Goal: Check status

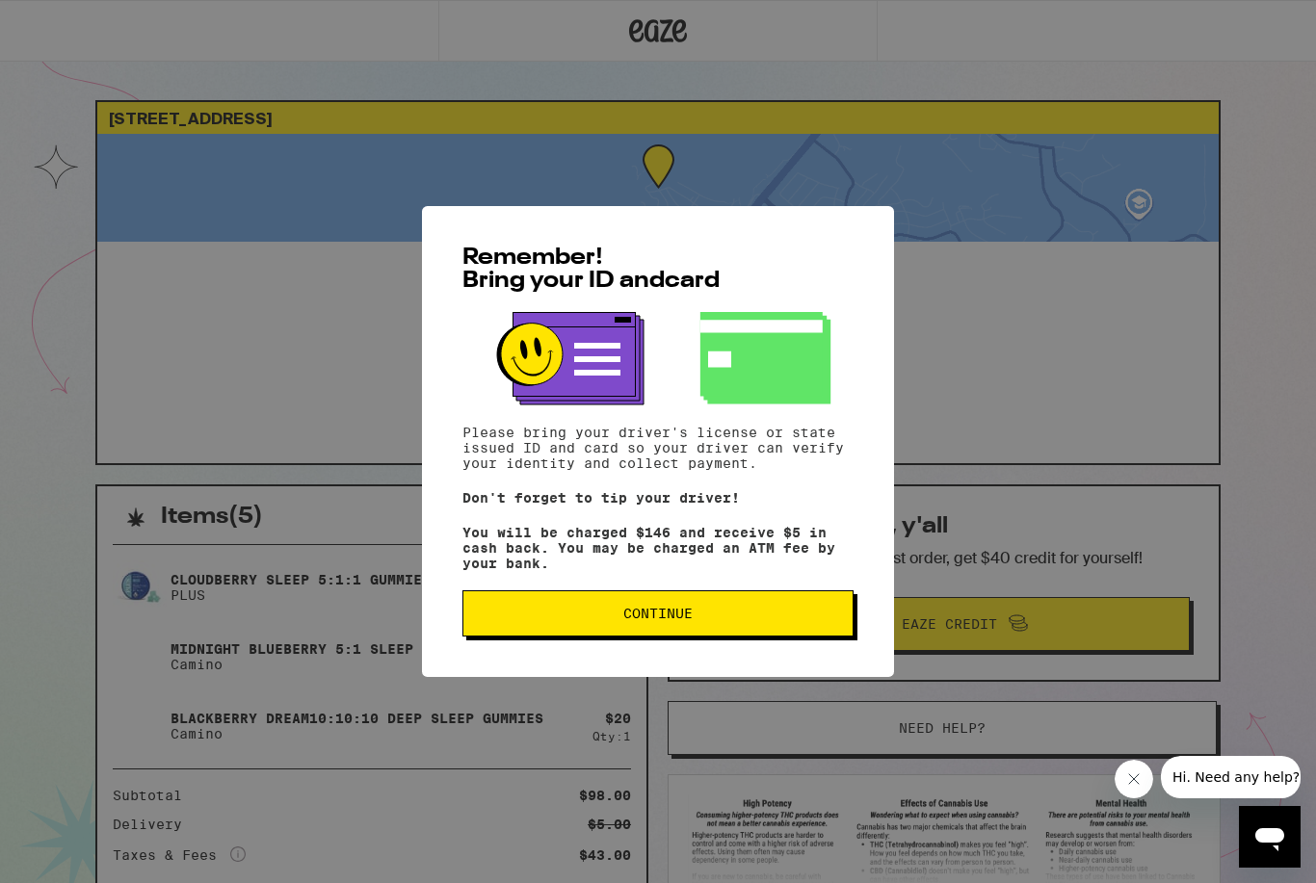
click at [754, 603] on button "Continue" at bounding box center [657, 614] width 391 height 46
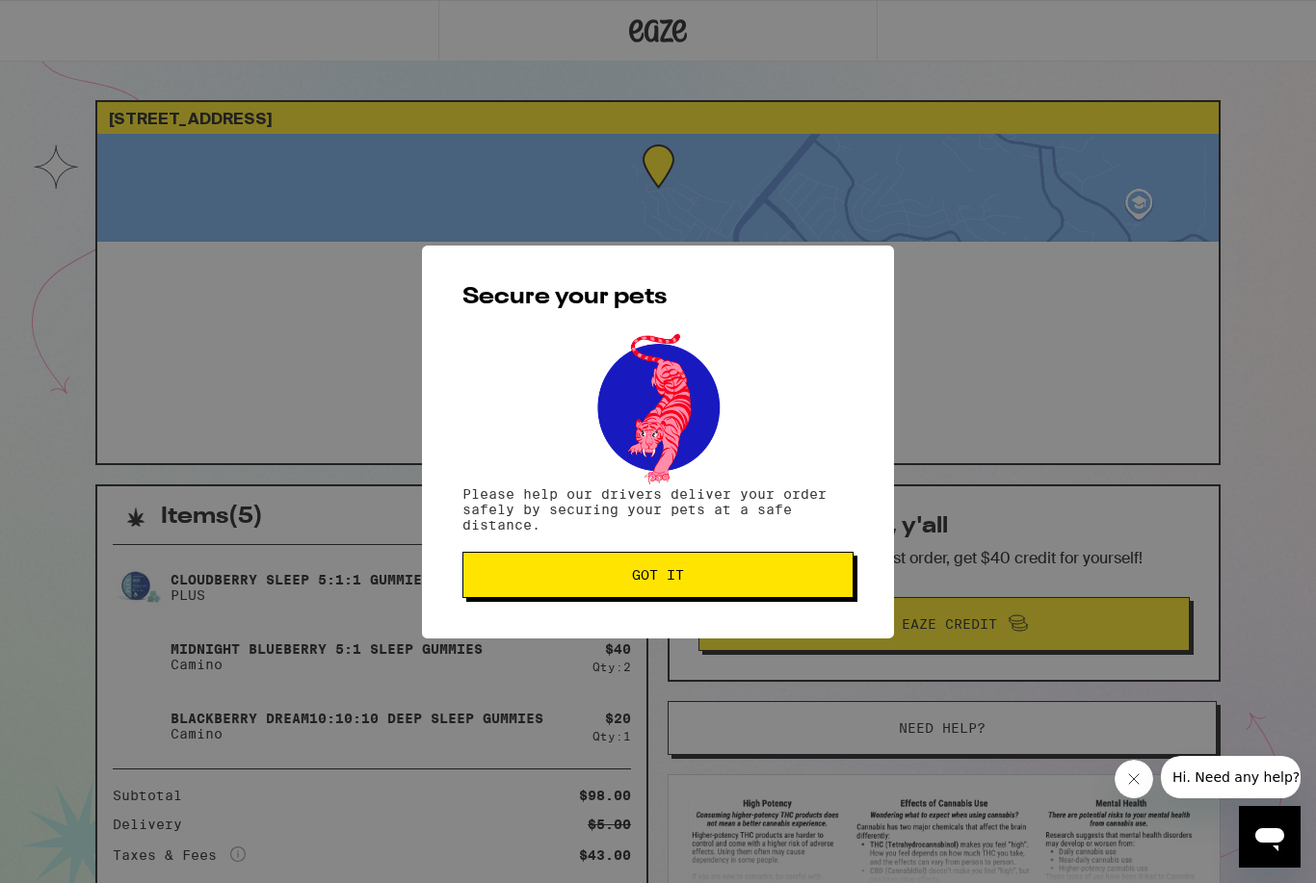
click at [774, 582] on span "Got it" at bounding box center [658, 574] width 358 height 13
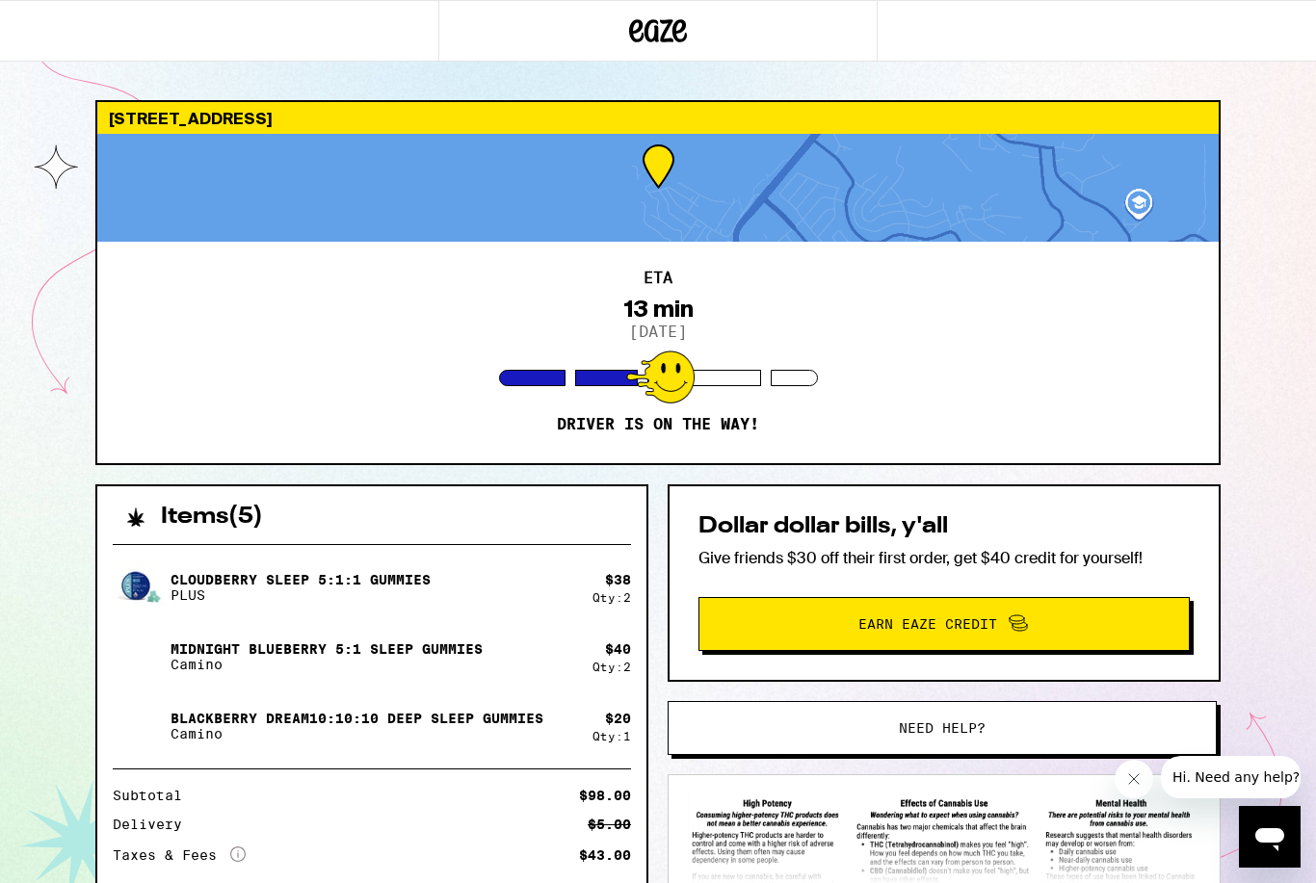
click at [893, 198] on div at bounding box center [657, 188] width 1121 height 108
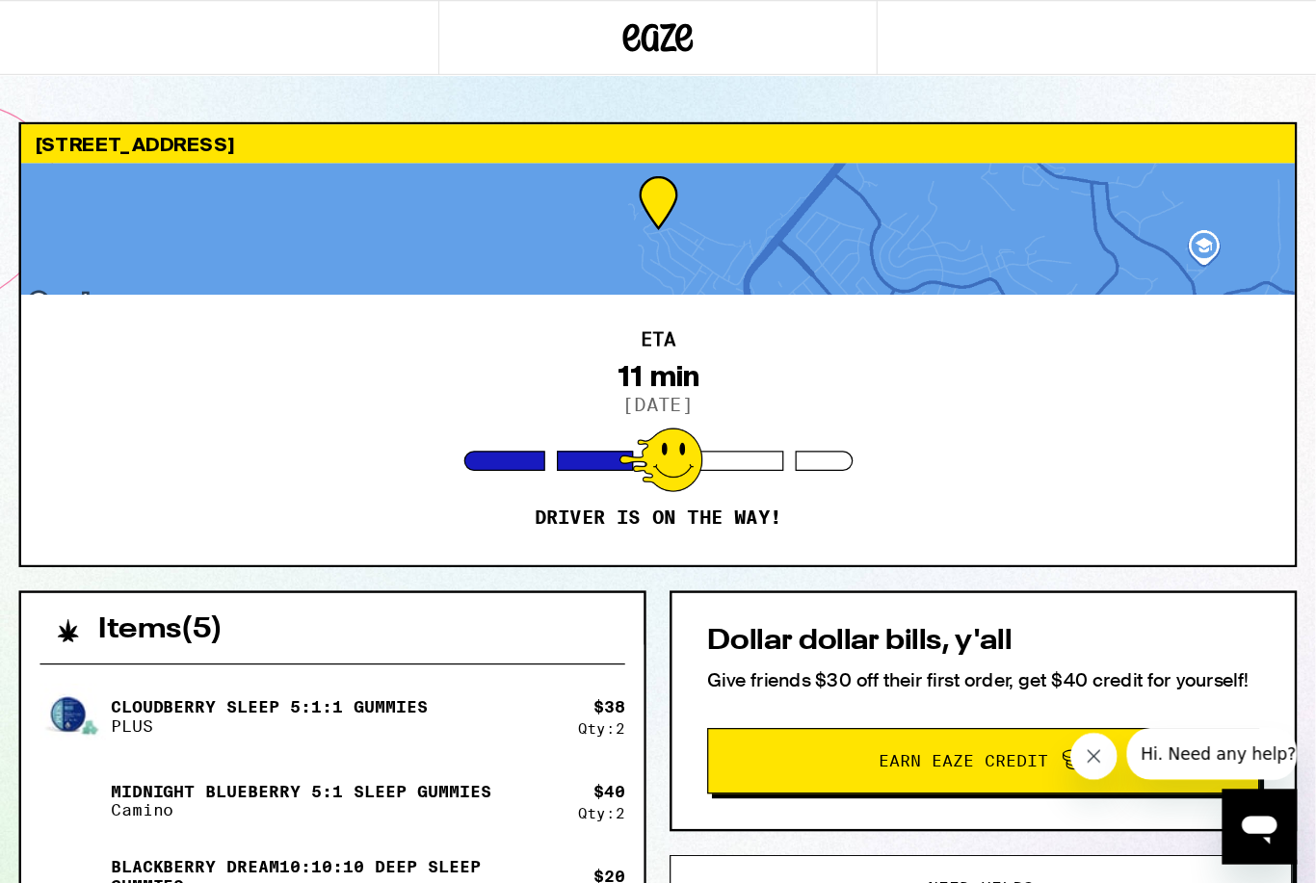
click at [766, 229] on div at bounding box center [539, 188] width 1044 height 108
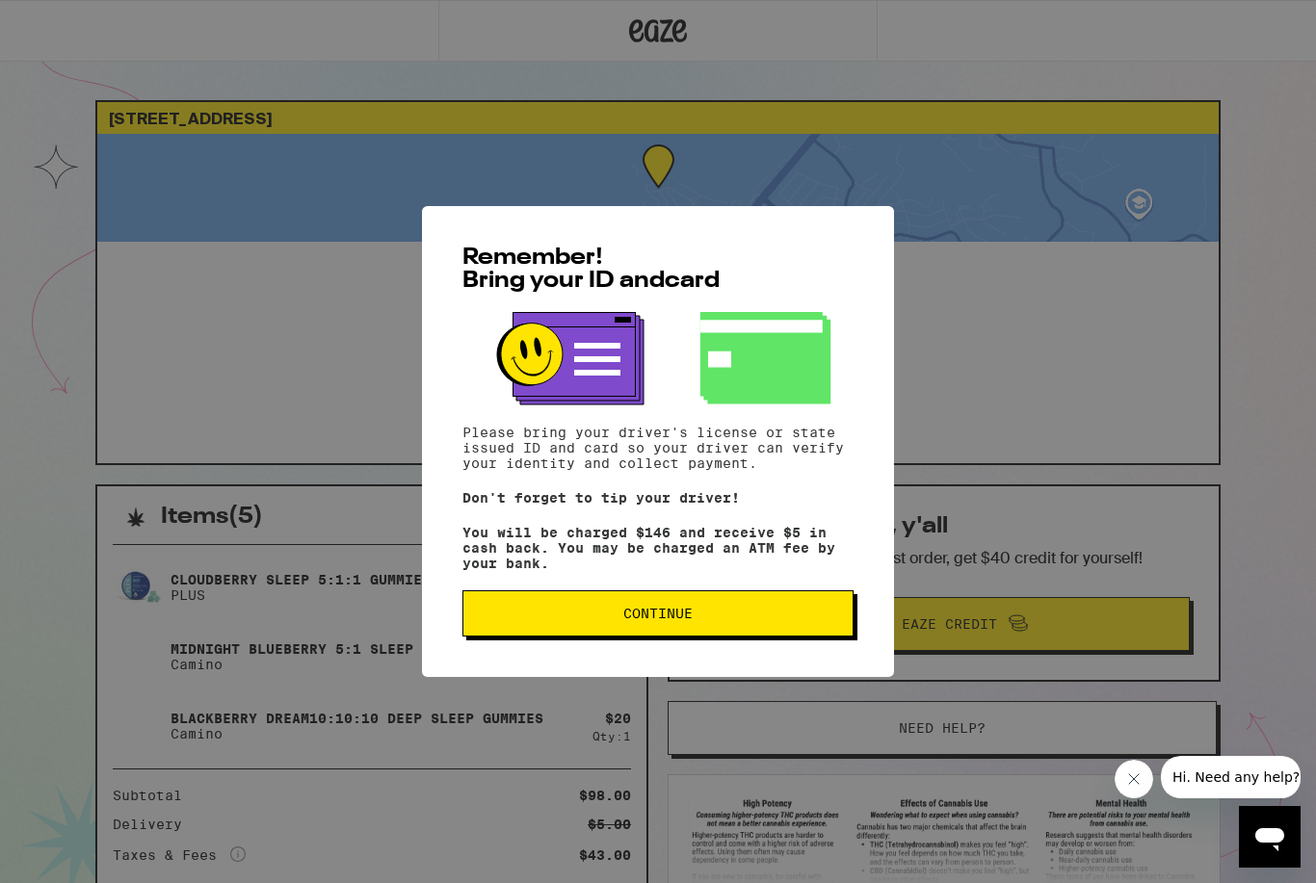
click at [728, 620] on span "Continue" at bounding box center [658, 613] width 358 height 13
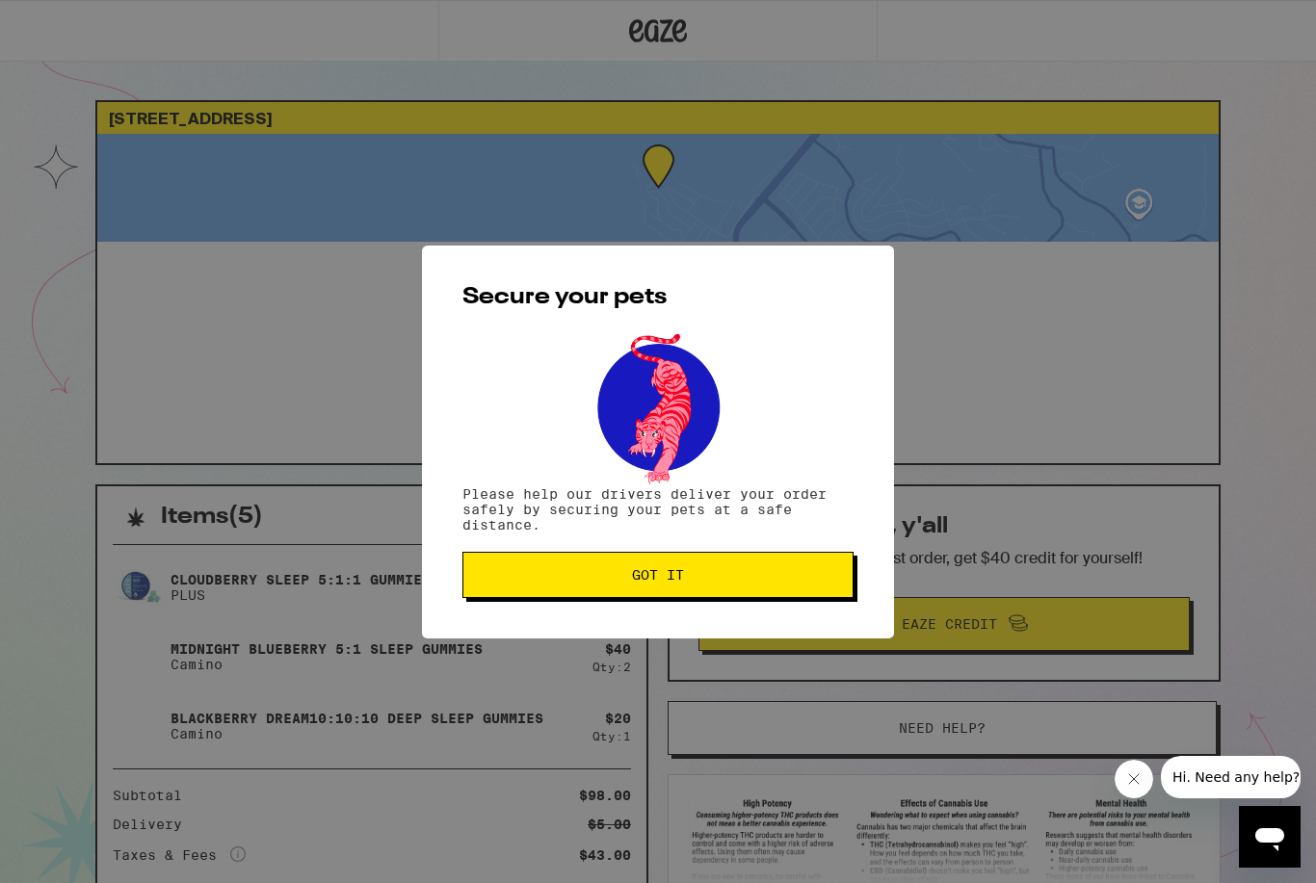
click at [783, 577] on span "Got it" at bounding box center [658, 574] width 358 height 13
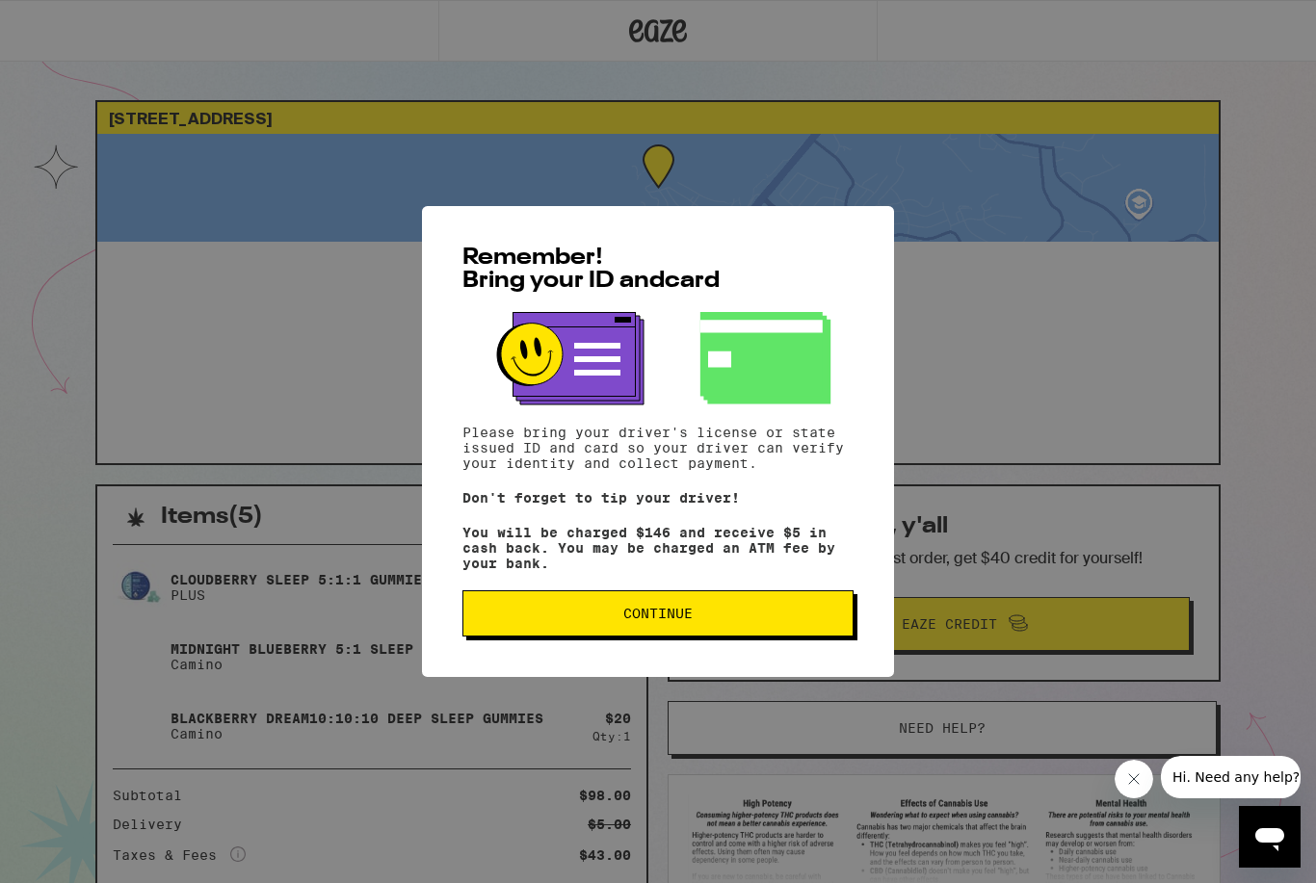
click at [797, 620] on span "Continue" at bounding box center [658, 613] width 358 height 13
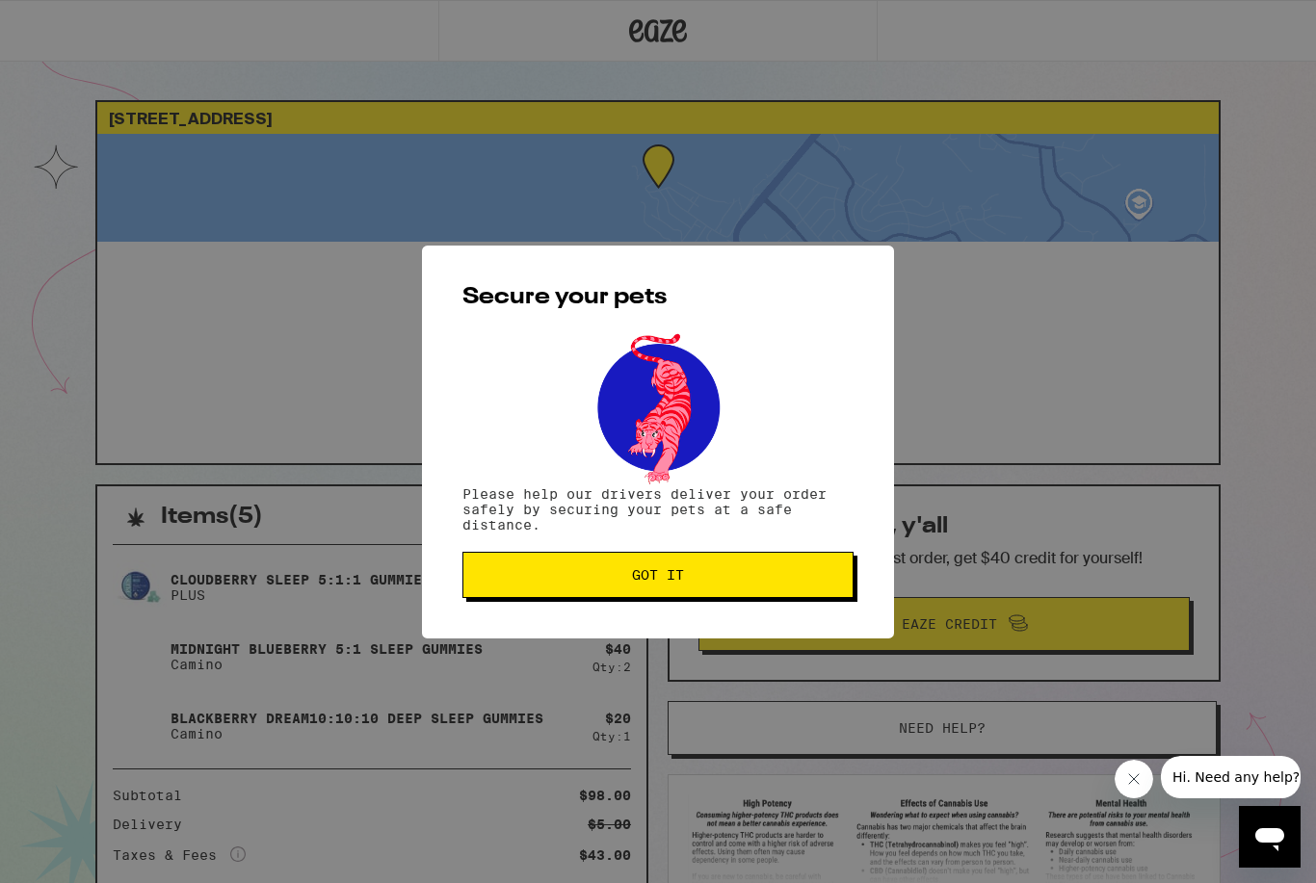
click at [797, 592] on button "Got it" at bounding box center [657, 575] width 391 height 46
